Goal: Find specific page/section: Find specific page/section

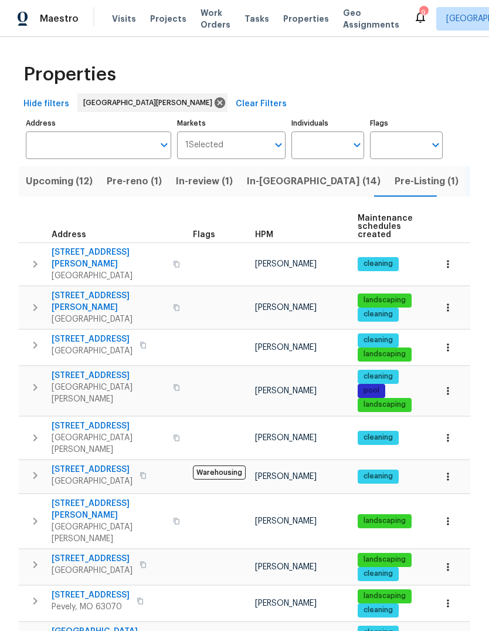
click at [395, 187] on span "Pre-Listing (1)" at bounding box center [427, 181] width 64 height 16
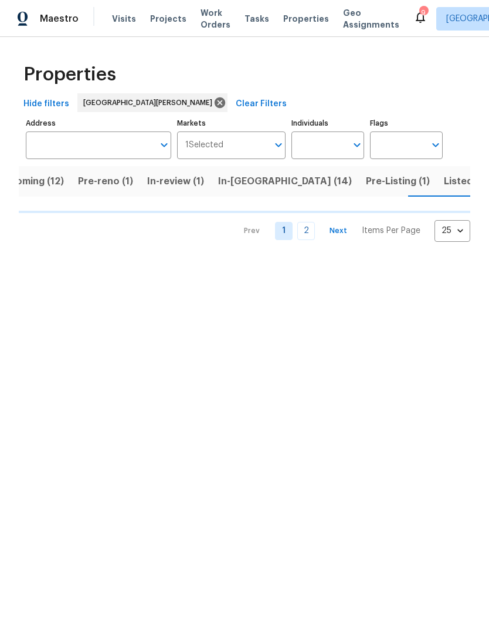
scroll to position [0, 29]
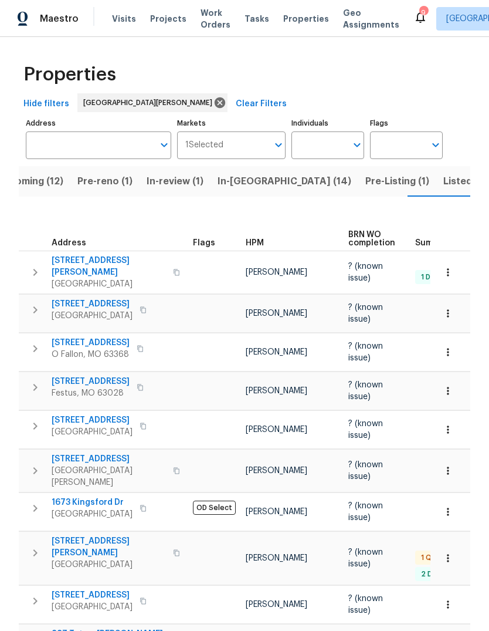
click at [258, 239] on span "HPM" at bounding box center [255, 243] width 18 height 8
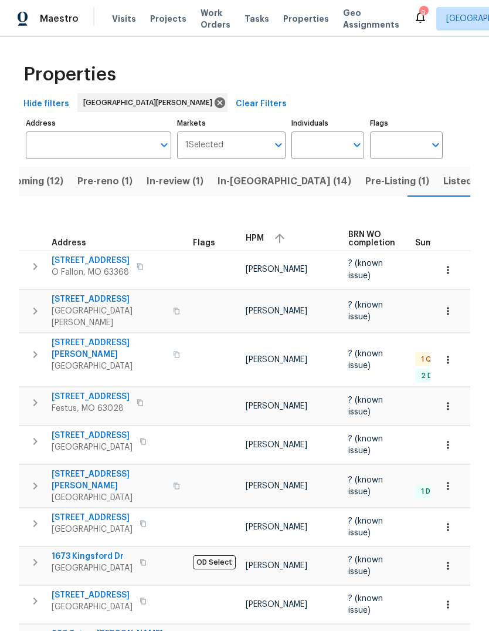
click at [260, 234] on span "HPM" at bounding box center [255, 238] width 18 height 8
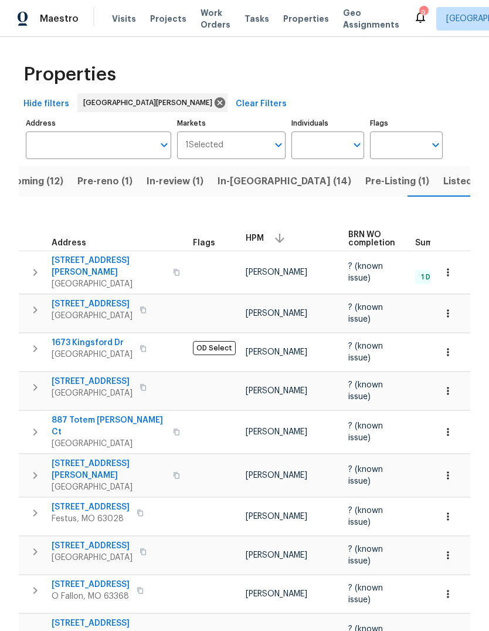
click at [443, 181] on span "Listed (40)" at bounding box center [469, 181] width 52 height 16
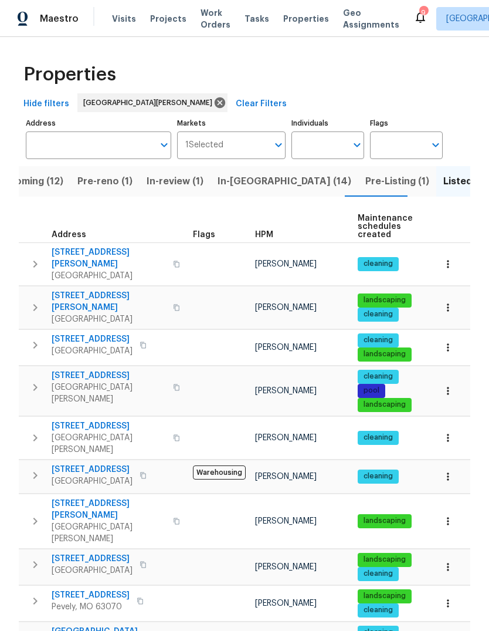
click at [269, 238] on span "HPM" at bounding box center [264, 235] width 18 height 8
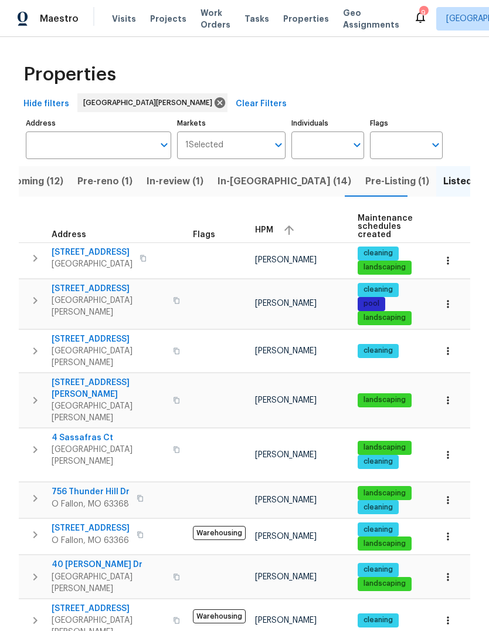
click at [274, 226] on div "HPM" at bounding box center [301, 230] width 93 height 18
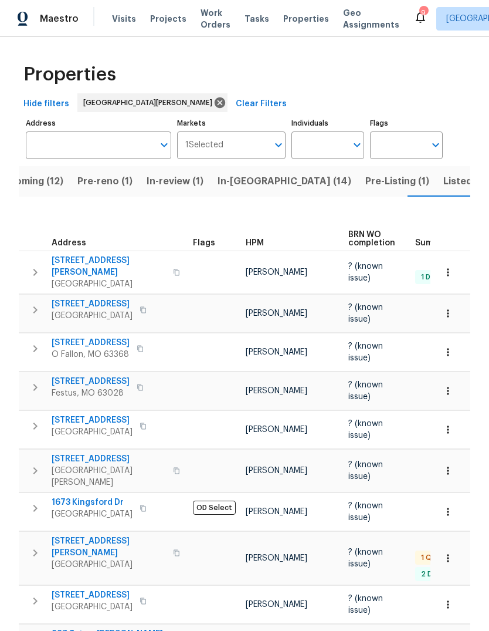
click at [38, 176] on span "Upcoming (12)" at bounding box center [29, 181] width 67 height 16
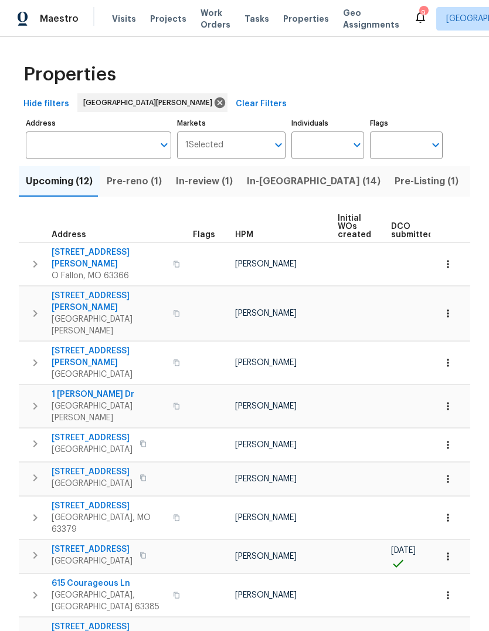
click at [286, 183] on span "In-reno (14)" at bounding box center [314, 181] width 134 height 16
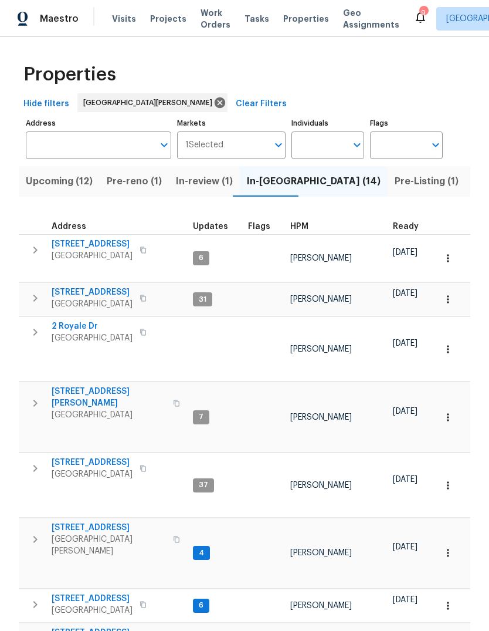
click at [301, 230] on span "HPM" at bounding box center [299, 226] width 18 height 8
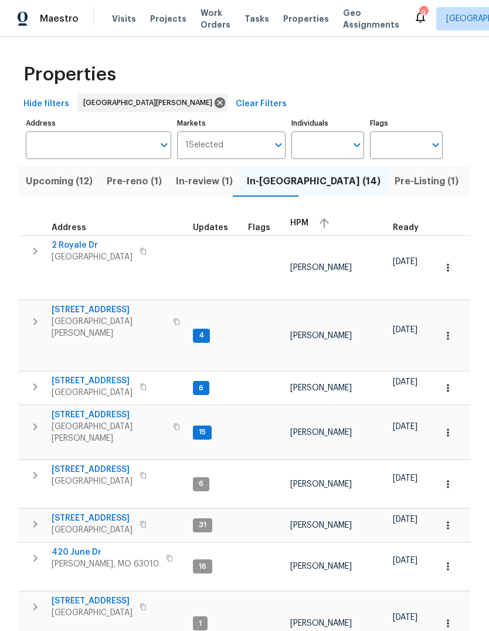
click at [303, 224] on span "HPM" at bounding box center [299, 223] width 18 height 8
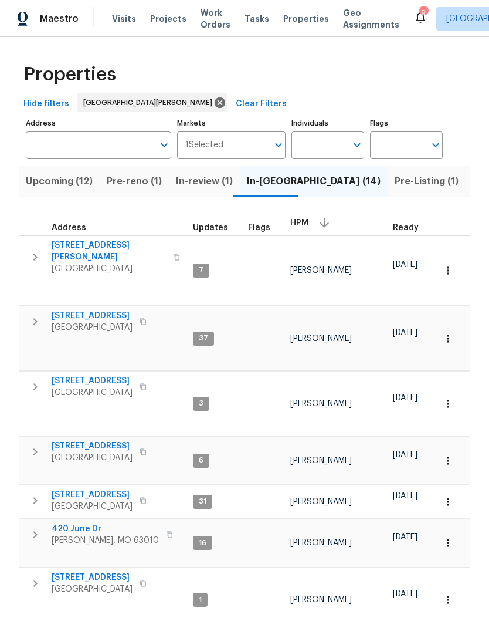
click at [144, 182] on span "Pre-reno (1)" at bounding box center [134, 181] width 55 height 16
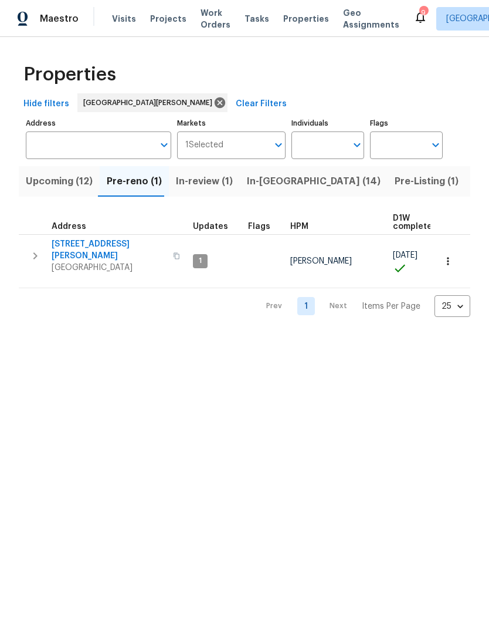
click at [395, 180] on span "Pre-Listing (1)" at bounding box center [427, 181] width 64 height 16
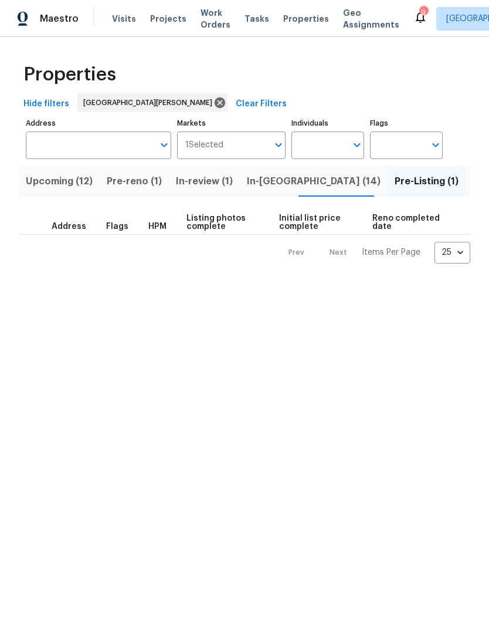
click at [278, 182] on span "In-reno (14)" at bounding box center [314, 181] width 134 height 16
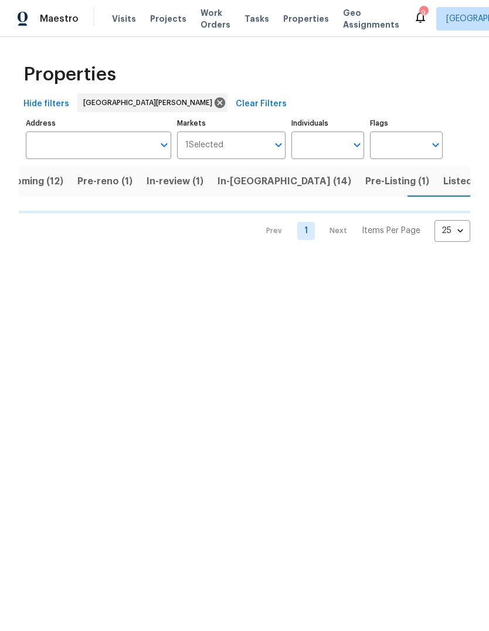
scroll to position [0, 29]
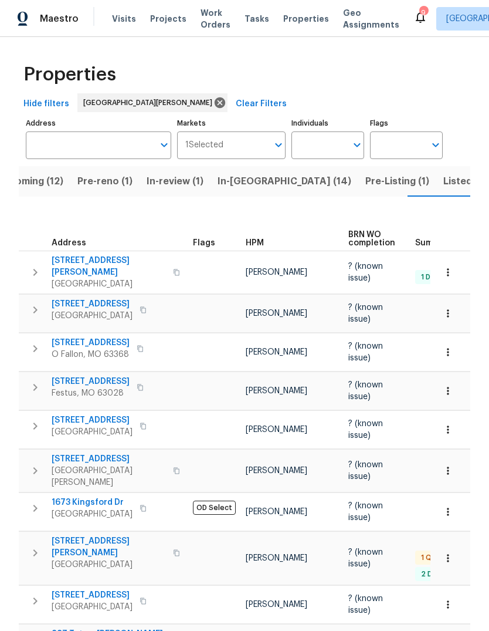
click at [443, 179] on span "Listed (40)" at bounding box center [469, 181] width 52 height 16
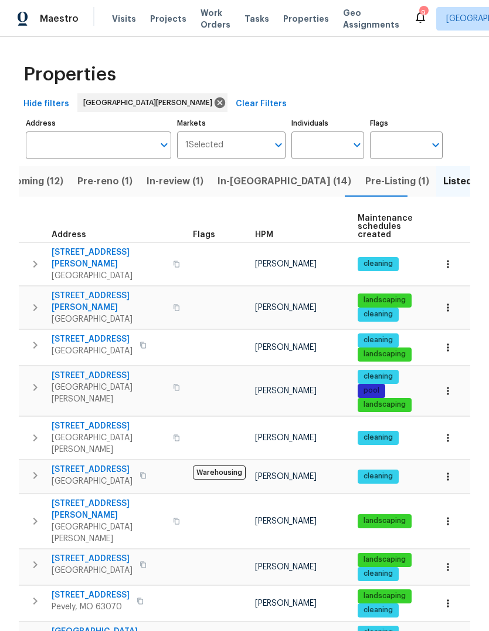
click at [365, 181] on span "Pre-Listing (1)" at bounding box center [397, 181] width 64 height 16
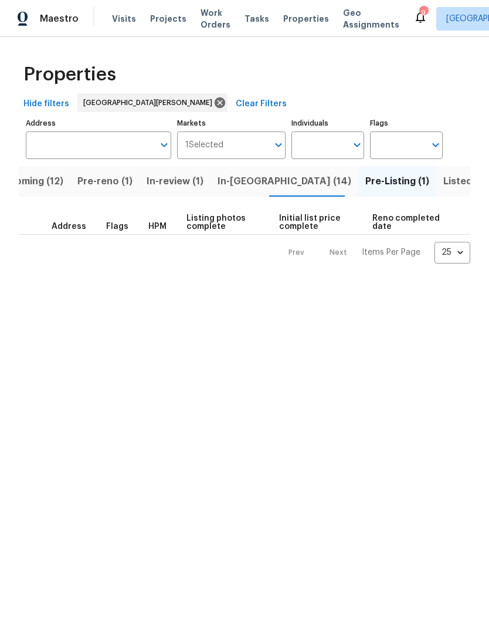
click at [254, 187] on span "In-reno (14)" at bounding box center [285, 181] width 134 height 16
